Goal: Use online tool/utility

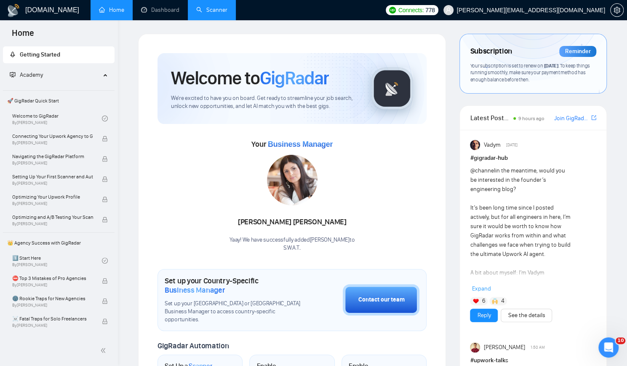
click at [213, 11] on link "Scanner" at bounding box center [211, 9] width 31 height 7
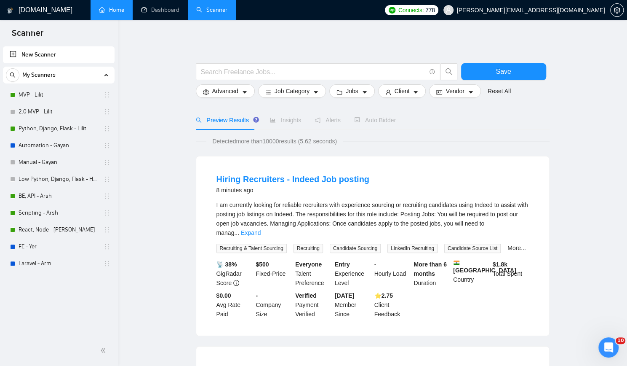
click at [110, 11] on link "Home" at bounding box center [111, 9] width 25 height 7
